Goal: Task Accomplishment & Management: Manage account settings

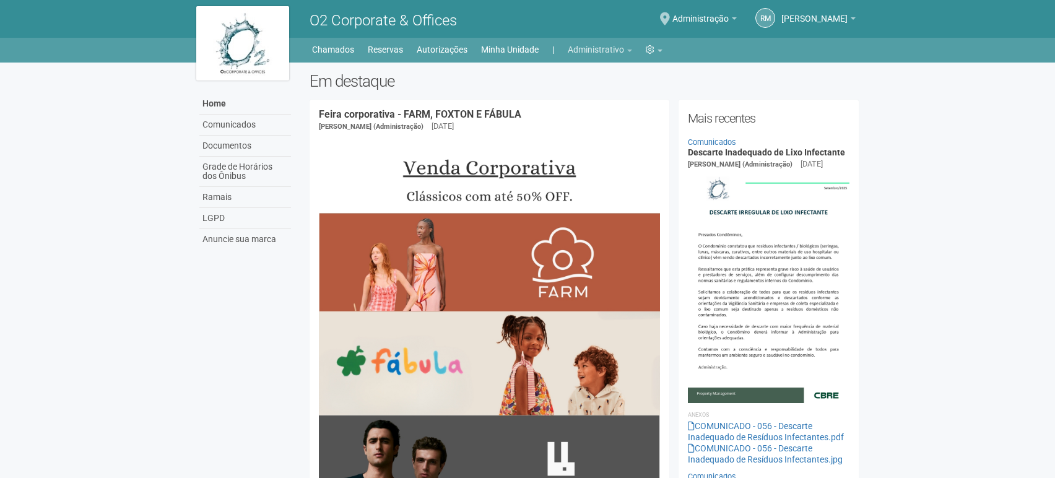
click at [632, 48] on li "Administrativo Autorizações Cartões de acesso Chamados Publicações Reservas Pre…" at bounding box center [606, 49] width 77 height 17
click at [629, 50] on b at bounding box center [629, 51] width 5 height 2
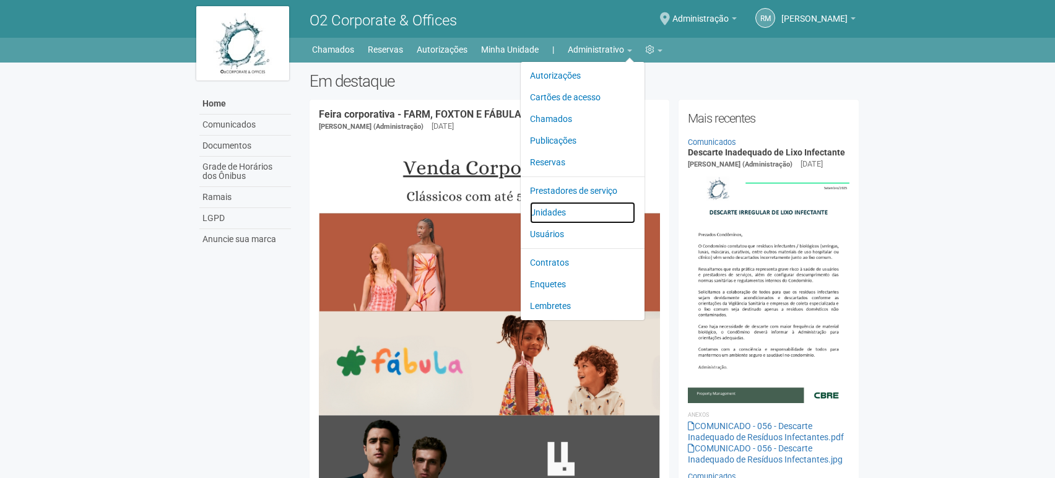
click at [547, 213] on link "Unidades" at bounding box center [582, 213] width 105 height 22
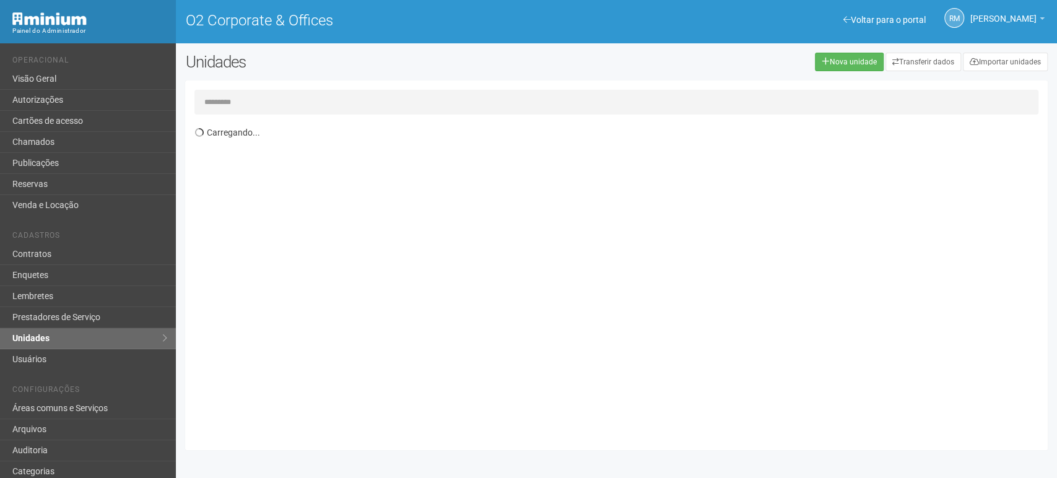
click at [275, 100] on input "text" at bounding box center [616, 102] width 844 height 25
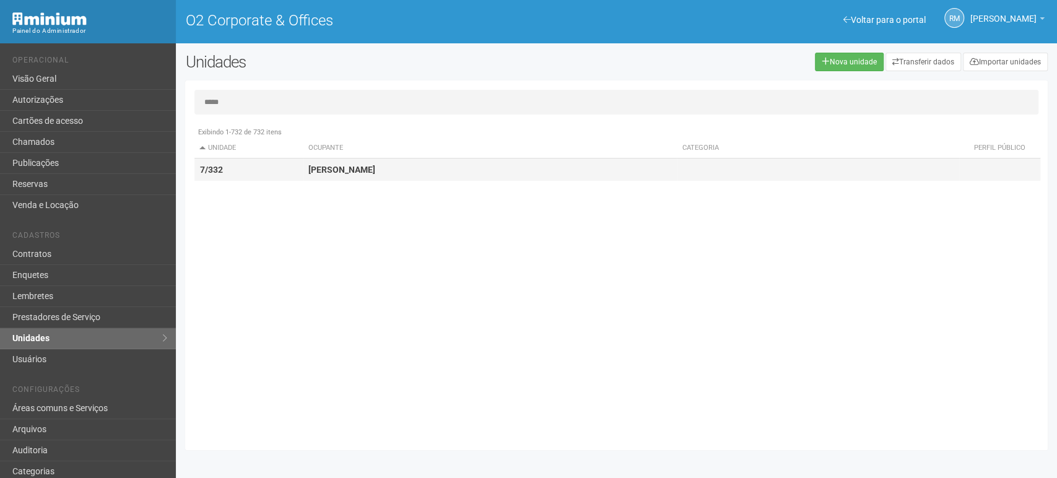
click at [354, 174] on strong "[PERSON_NAME]" at bounding box center [341, 170] width 67 height 10
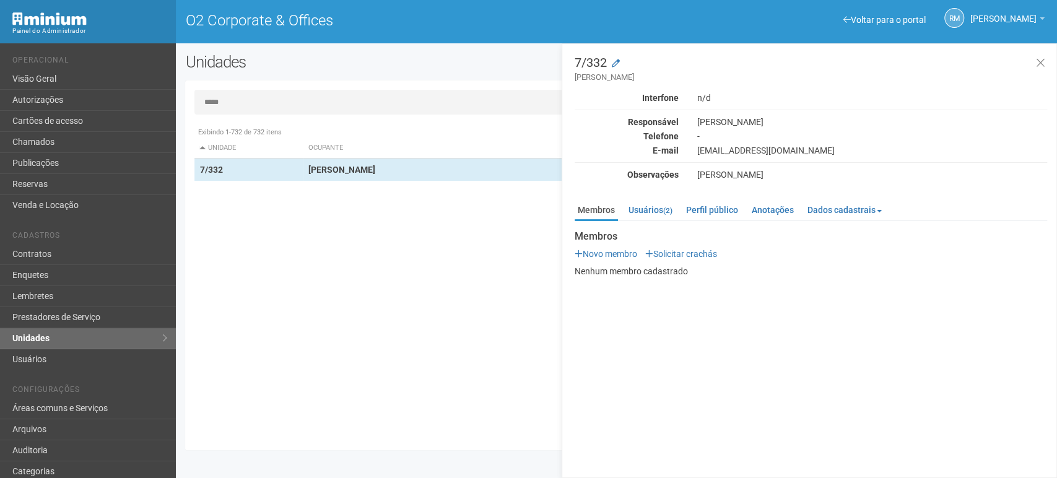
click at [320, 108] on input "*****" at bounding box center [616, 102] width 844 height 25
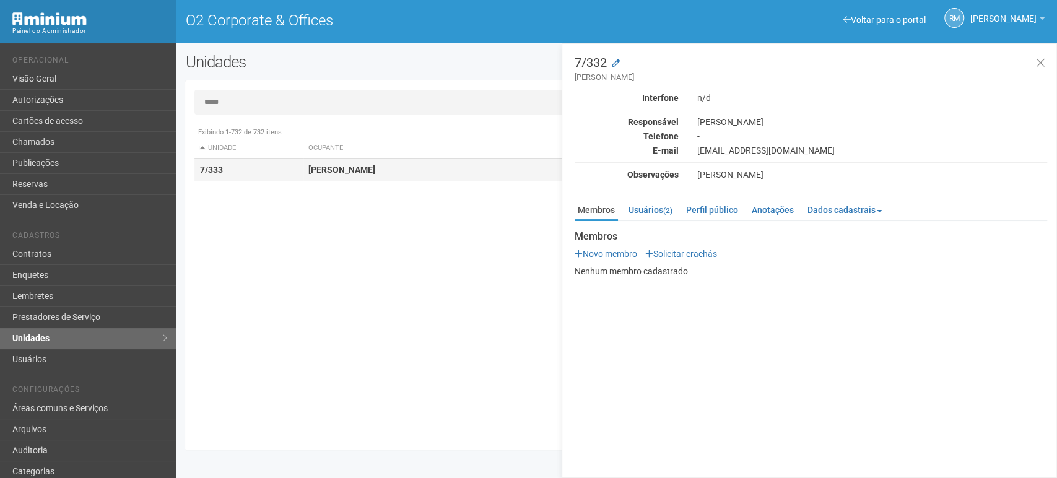
type input "*****"
click at [339, 166] on strong "ANTONIO MARTINS DE FREITAS JUNIOR" at bounding box center [341, 170] width 67 height 10
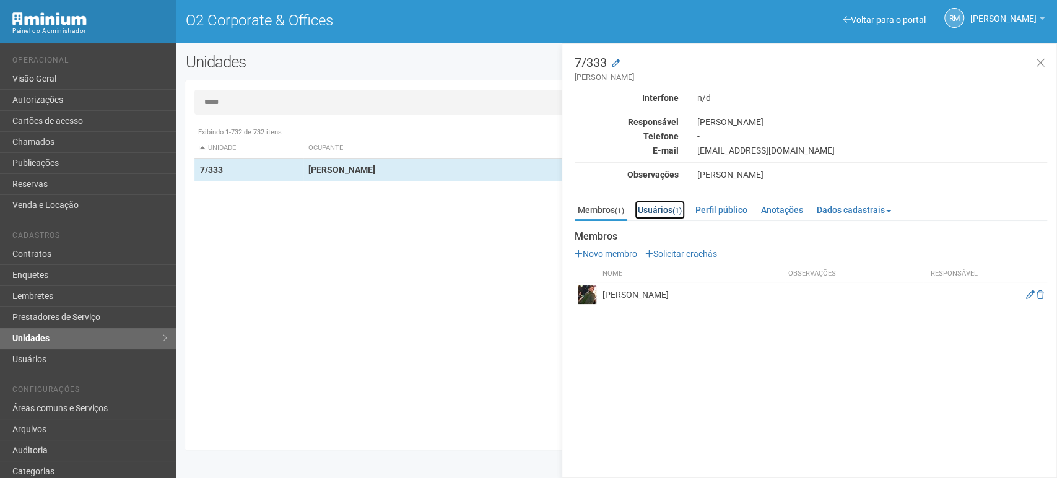
click at [661, 212] on link "Usuários (1)" at bounding box center [660, 210] width 50 height 19
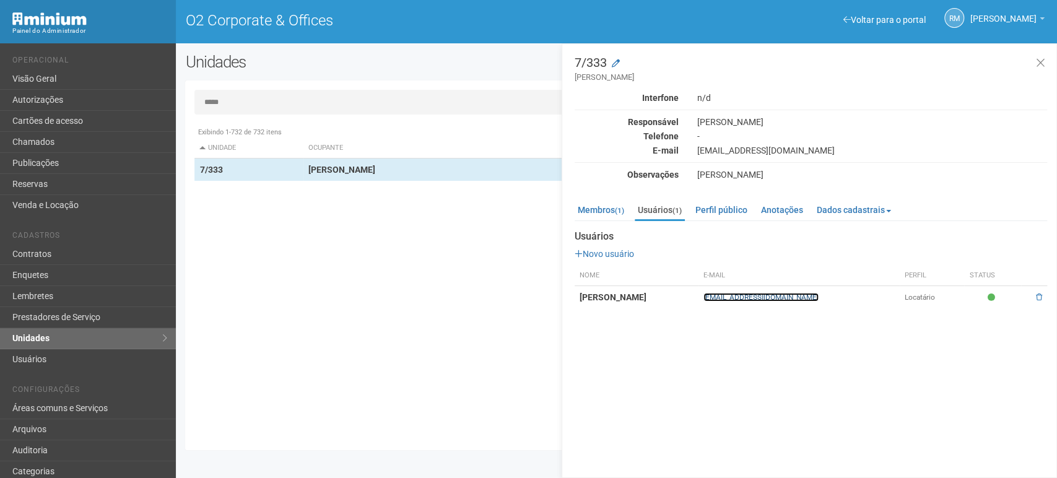
click at [819, 295] on link "[EMAIL_ADDRESS][DOMAIN_NAME]" at bounding box center [761, 297] width 115 height 9
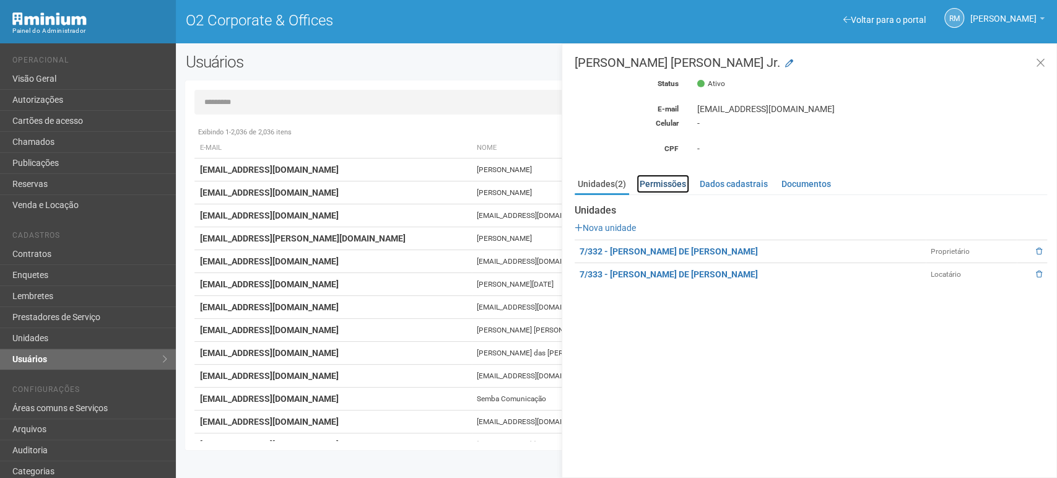
click at [665, 184] on link "Permissões" at bounding box center [663, 184] width 53 height 19
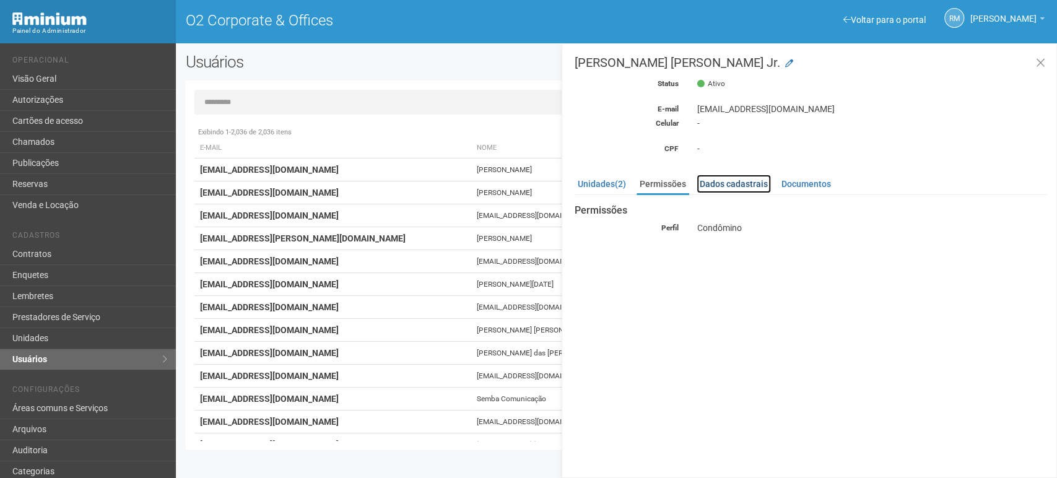
click at [723, 185] on link "Dados cadastrais" at bounding box center [734, 184] width 74 height 19
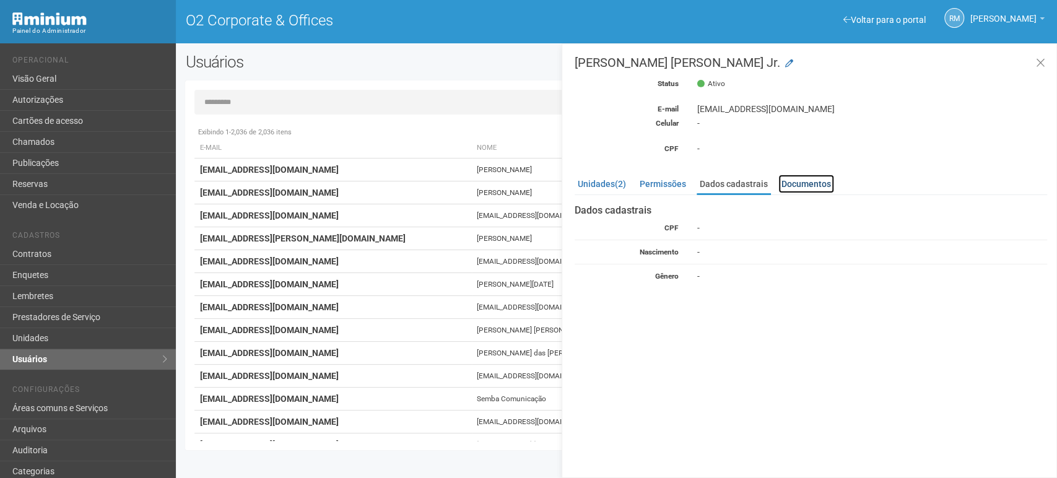
click at [802, 186] on link "Documentos" at bounding box center [807, 184] width 56 height 19
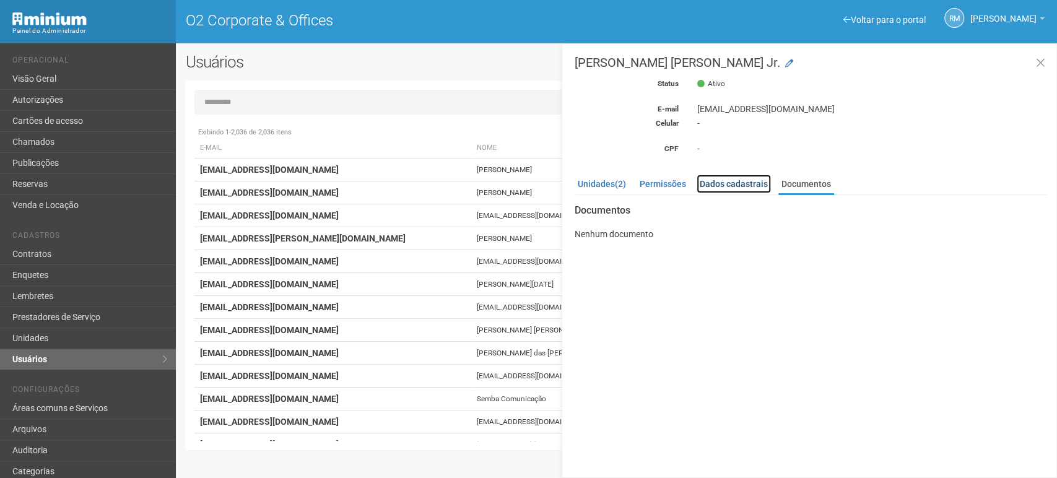
click at [750, 187] on link "Dados cadastrais" at bounding box center [734, 184] width 74 height 19
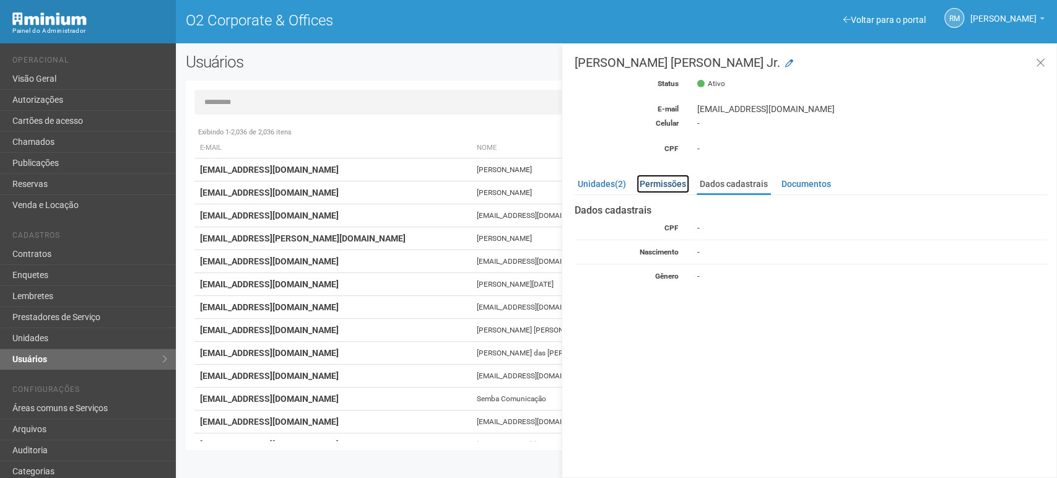
click at [664, 181] on link "Permissões" at bounding box center [663, 184] width 53 height 19
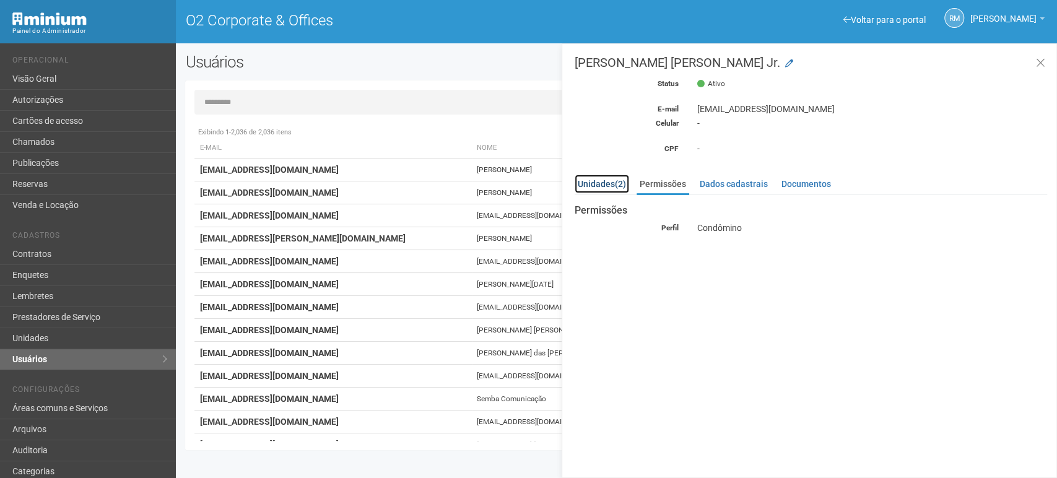
click at [601, 181] on link "Unidades (2)" at bounding box center [602, 184] width 55 height 19
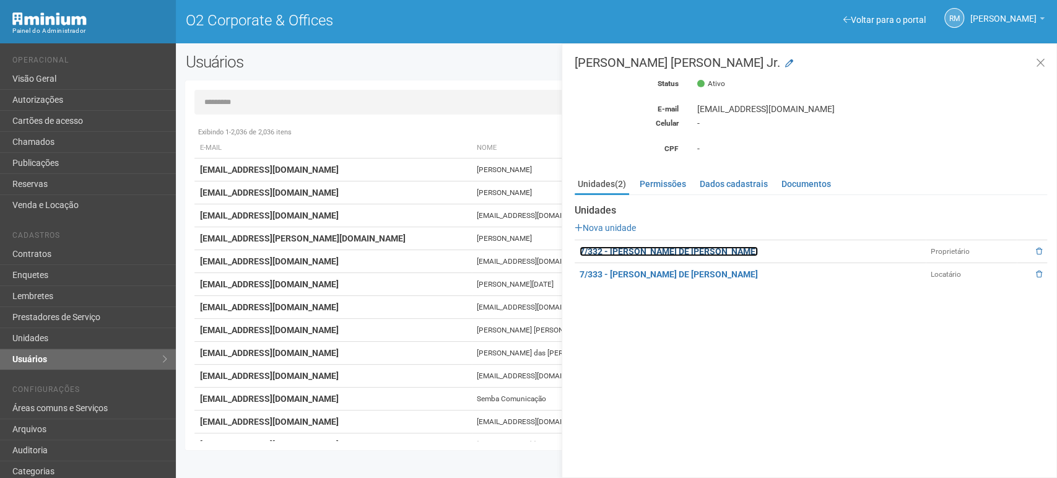
click at [758, 249] on link "7/332 - [PERSON_NAME] DE [PERSON_NAME]" at bounding box center [669, 251] width 178 height 10
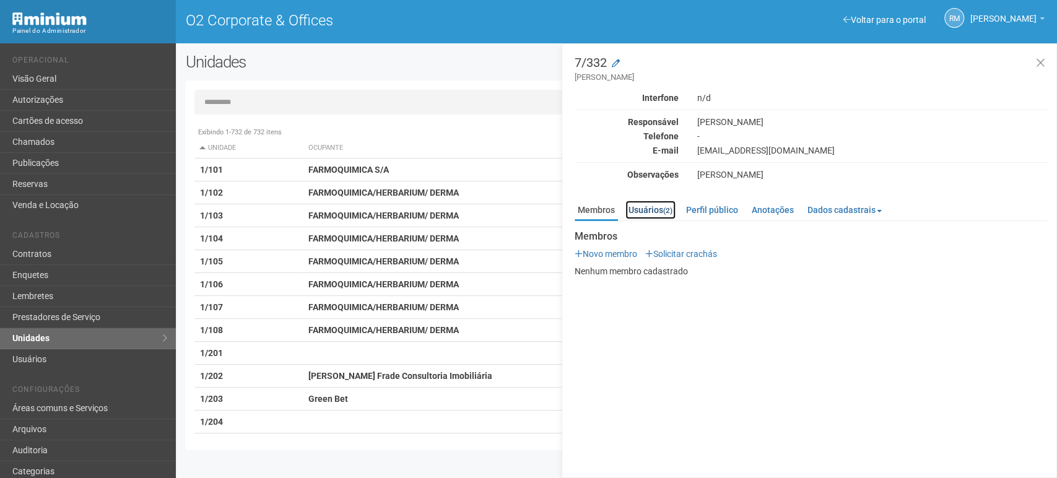
click at [648, 211] on link "Usuários (2)" at bounding box center [651, 210] width 50 height 19
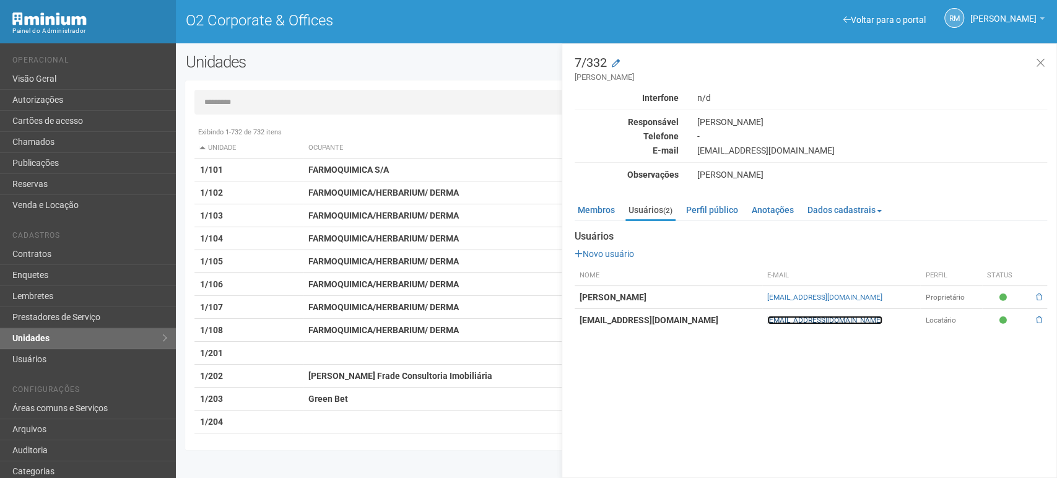
click at [774, 320] on link "titomartinsjr@terra.com.br" at bounding box center [824, 320] width 115 height 9
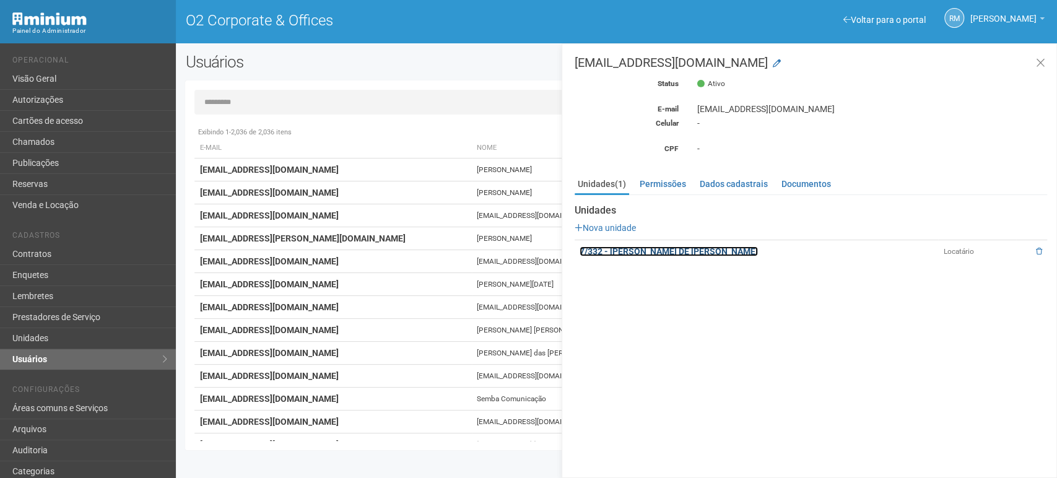
click at [683, 251] on link "7/332 - [PERSON_NAME] DE [PERSON_NAME]" at bounding box center [669, 251] width 178 height 10
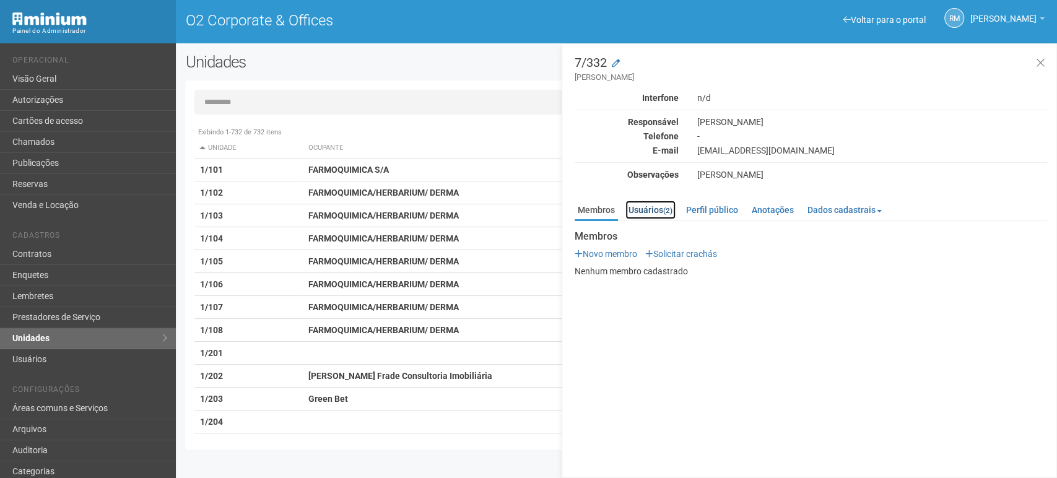
click at [660, 212] on link "Usuários (2)" at bounding box center [651, 210] width 50 height 19
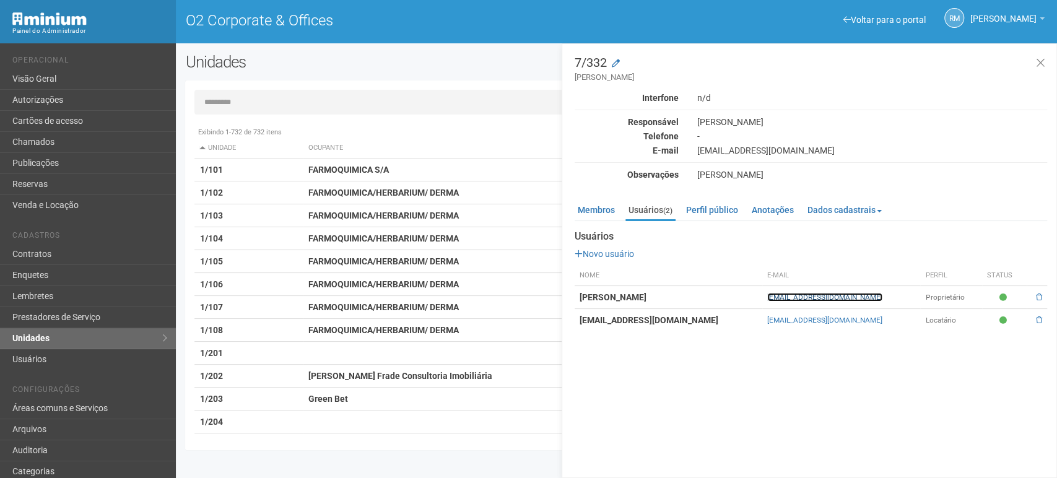
click at [785, 297] on link "[EMAIL_ADDRESS][DOMAIN_NAME]" at bounding box center [824, 297] width 115 height 9
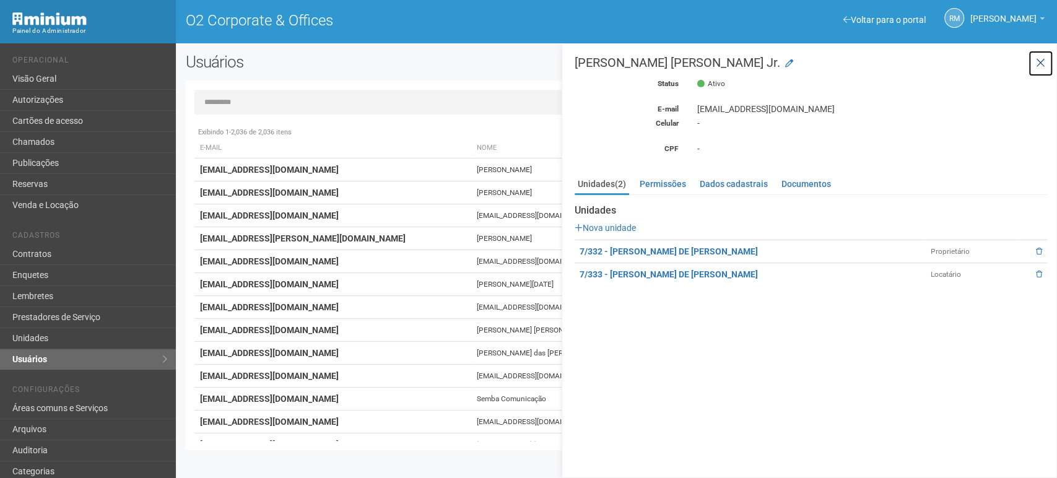
click at [1039, 64] on icon at bounding box center [1040, 63] width 9 height 12
